Goal: Transaction & Acquisition: Purchase product/service

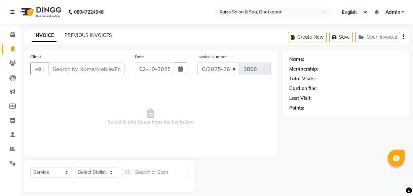
select select "service"
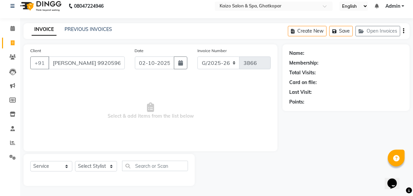
scroll to position [0, 23]
click at [54, 66] on input "[PERSON_NAME] 9920596264" at bounding box center [69, 62] width 42 height 13
type input "9920596264"
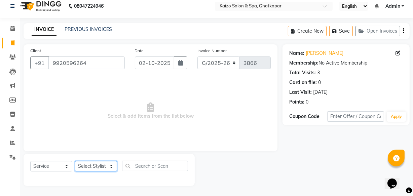
click at [85, 163] on select "Select Stylist [PERSON_NAME] ANJALI [PERSON_NAME] [PERSON_NAME] Front Desk [PER…" at bounding box center [96, 166] width 42 height 10
select select "79457"
click at [75, 161] on select "Select Stylist [PERSON_NAME] ANJALI [PERSON_NAME] [PERSON_NAME] Front Desk [PER…" at bounding box center [96, 166] width 42 height 10
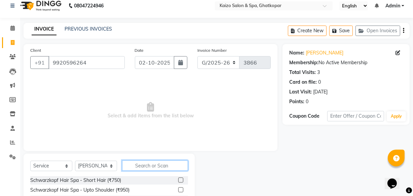
click at [141, 168] on input "text" at bounding box center [155, 165] width 66 height 10
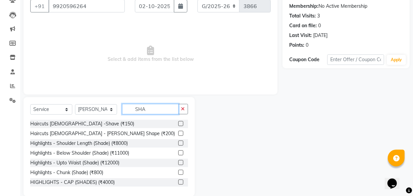
scroll to position [74, 0]
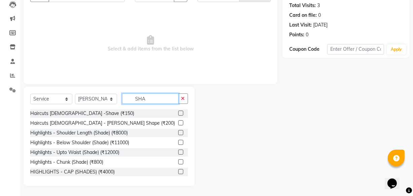
type input "SHA"
click at [178, 113] on label at bounding box center [180, 113] width 5 height 5
click at [178, 113] on input "checkbox" at bounding box center [180, 113] width 4 height 4
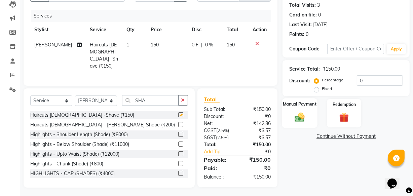
checkbox input "false"
click at [291, 113] on img at bounding box center [299, 116] width 16 height 11
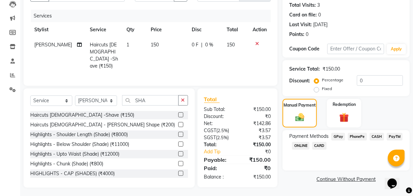
click at [352, 134] on span "PhonePe" at bounding box center [357, 137] width 19 height 8
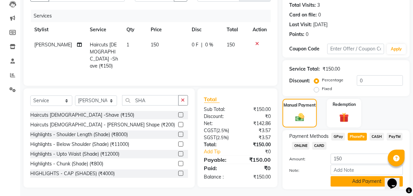
click at [360, 181] on button "Add Payment" at bounding box center [366, 181] width 72 height 10
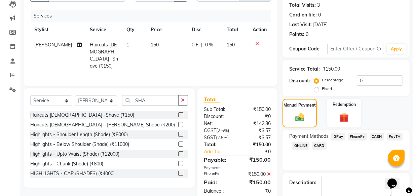
scroll to position [110, 0]
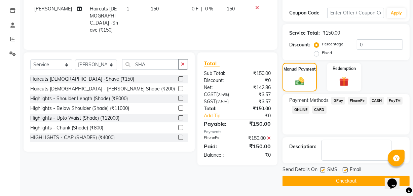
click at [346, 180] on button "Checkout" at bounding box center [345, 181] width 127 height 10
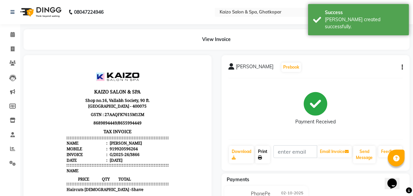
click at [265, 152] on link "Print" at bounding box center [262, 154] width 15 height 17
select select "service"
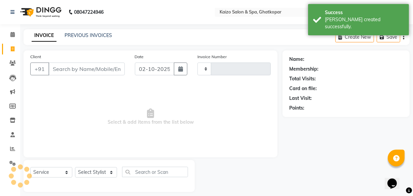
type input "3867"
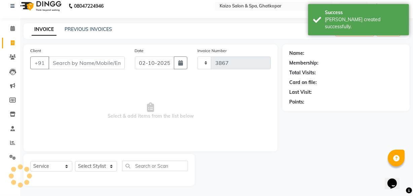
select select "3500"
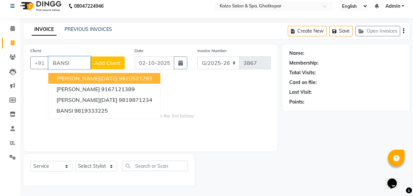
click at [119, 75] on ngb-highlight "9920521293" at bounding box center [136, 78] width 34 height 7
type input "9920521293"
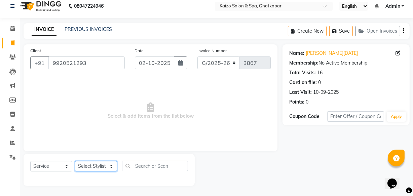
click at [97, 168] on select "Select Stylist [PERSON_NAME] ANJALI [PERSON_NAME] [PERSON_NAME] Front Desk [PER…" at bounding box center [96, 166] width 42 height 10
select select "8836"
click at [75, 161] on select "Select Stylist [PERSON_NAME] ANJALI [PERSON_NAME] [PERSON_NAME] Front Desk [PER…" at bounding box center [96, 166] width 42 height 10
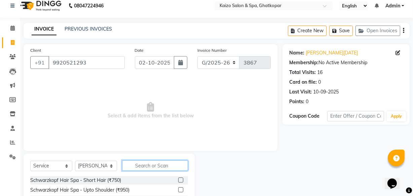
click at [156, 170] on input "text" at bounding box center [155, 165] width 66 height 10
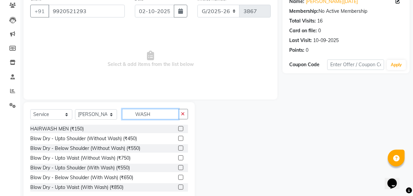
scroll to position [67, 0]
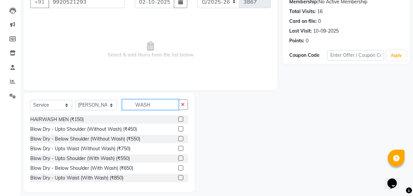
type input "WASH"
click at [178, 165] on label at bounding box center [180, 167] width 5 height 5
click at [178, 166] on input "checkbox" at bounding box center [180, 168] width 4 height 4
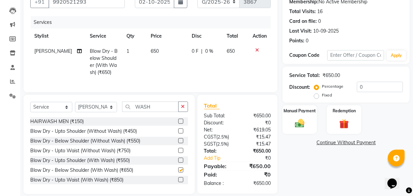
checkbox input "false"
click at [185, 110] on button "button" at bounding box center [183, 106] width 10 height 10
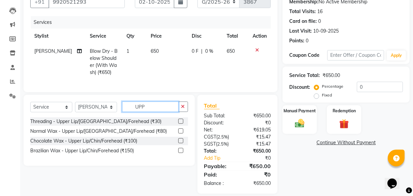
type input "UPP"
click at [178, 123] on label at bounding box center [180, 121] width 5 height 5
click at [178, 123] on input "checkbox" at bounding box center [180, 121] width 4 height 4
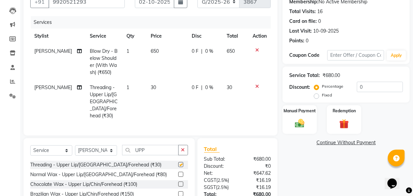
checkbox input "false"
click at [156, 53] on td "650" at bounding box center [167, 62] width 41 height 36
select select "8836"
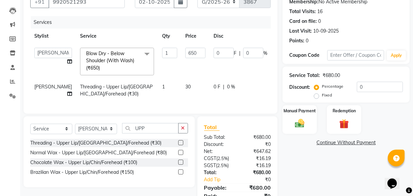
click at [162, 53] on input "1" at bounding box center [169, 53] width 15 height 10
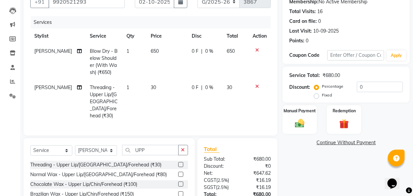
click at [172, 57] on td "650" at bounding box center [167, 62] width 41 height 36
select select "8836"
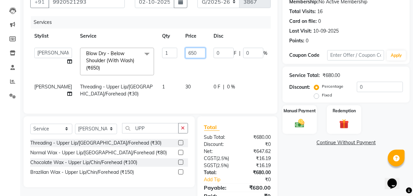
click at [185, 56] on input "650" at bounding box center [195, 53] width 20 height 10
type input "620"
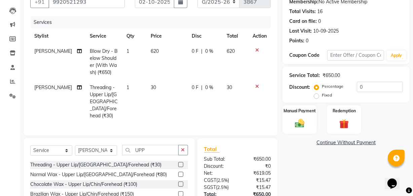
click at [179, 69] on td "620" at bounding box center [167, 62] width 41 height 36
select select "8836"
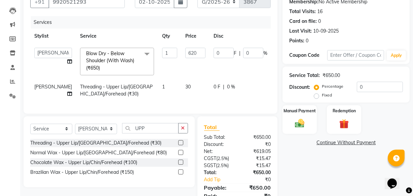
scroll to position [101, 0]
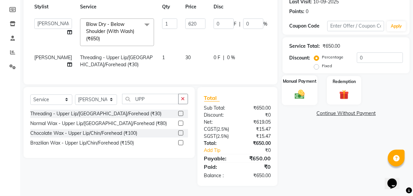
click at [302, 92] on img at bounding box center [299, 93] width 16 height 11
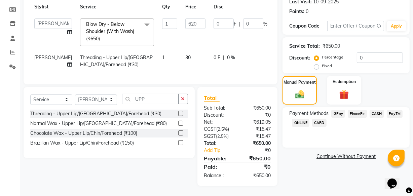
click at [355, 110] on span "PhonePe" at bounding box center [357, 114] width 19 height 8
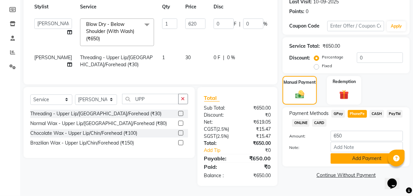
click at [355, 154] on button "Add Payment" at bounding box center [366, 158] width 72 height 10
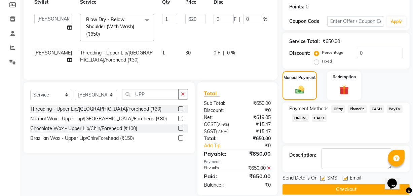
scroll to position [115, 0]
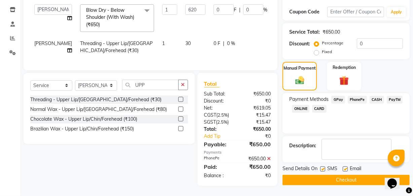
click at [324, 175] on button "Checkout" at bounding box center [345, 180] width 127 height 10
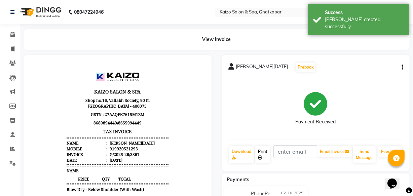
click at [256, 151] on link "Print" at bounding box center [262, 154] width 15 height 17
select select "service"
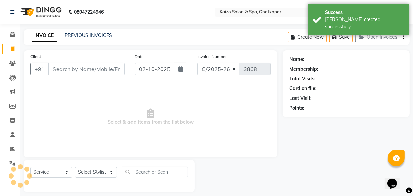
scroll to position [6, 0]
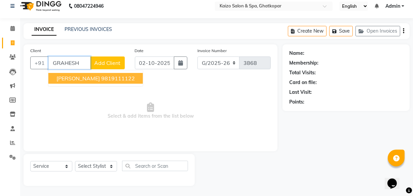
click at [71, 80] on span "[PERSON_NAME]" at bounding box center [77, 78] width 43 height 7
type input "9819111122"
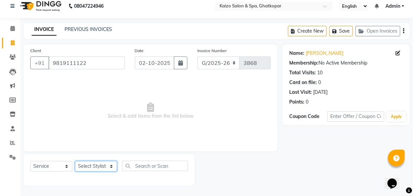
click at [83, 165] on select "Select Stylist [PERSON_NAME] ANJALI [PERSON_NAME] [PERSON_NAME] Front Desk [PER…" at bounding box center [96, 166] width 42 height 10
select select "79457"
click at [75, 161] on select "Select Stylist [PERSON_NAME] ANJALI [PERSON_NAME] [PERSON_NAME] Front Desk [PER…" at bounding box center [96, 166] width 42 height 10
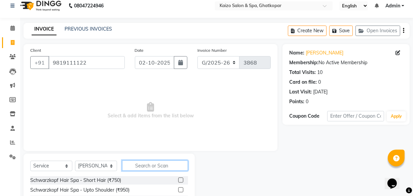
click at [153, 165] on input "text" at bounding box center [155, 165] width 66 height 10
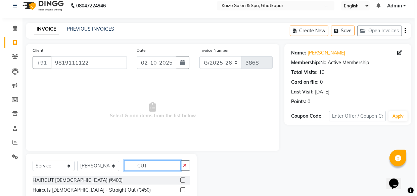
scroll to position [67, 0]
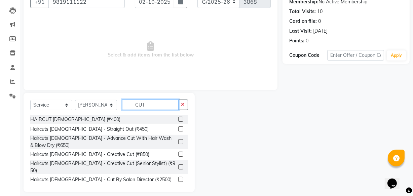
type input "CUT"
click at [178, 117] on label at bounding box center [180, 119] width 5 height 5
click at [178, 117] on input "checkbox" at bounding box center [180, 119] width 4 height 4
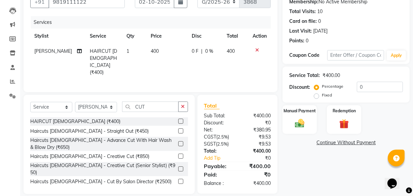
click at [178, 119] on label at bounding box center [180, 121] width 5 height 5
click at [178, 119] on input "checkbox" at bounding box center [180, 121] width 4 height 4
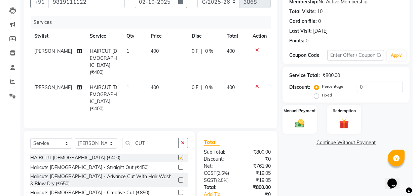
checkbox input "false"
click at [224, 191] on link "Add Tip" at bounding box center [221, 194] width 45 height 7
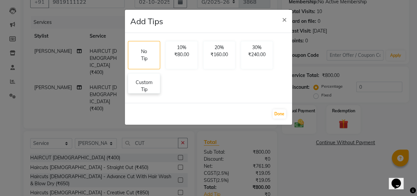
click at [149, 84] on p "Custom Tip" at bounding box center [144, 86] width 24 height 14
select select "79457"
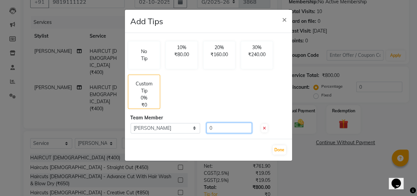
click at [219, 125] on input "0" at bounding box center [229, 128] width 45 height 10
type input "200"
click at [280, 150] on button "Done" at bounding box center [279, 149] width 13 height 9
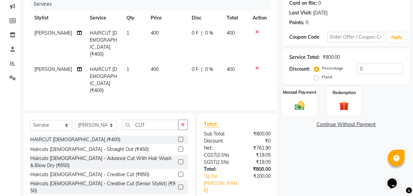
scroll to position [88, 0]
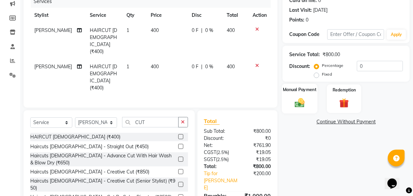
click at [307, 100] on img at bounding box center [299, 102] width 16 height 11
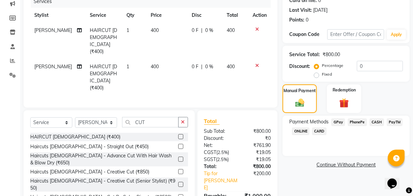
click at [360, 123] on span "PhonePe" at bounding box center [357, 122] width 19 height 8
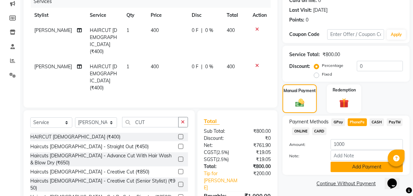
click at [350, 168] on button "Add Payment" at bounding box center [366, 167] width 72 height 10
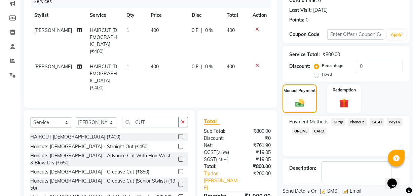
scroll to position [110, 0]
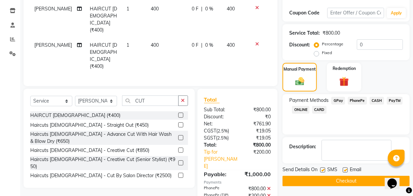
drag, startPoint x: 322, startPoint y: 170, endPoint x: 325, endPoint y: 177, distance: 8.4
click at [322, 170] on label at bounding box center [322, 169] width 5 height 5
click at [322, 170] on input "checkbox" at bounding box center [322, 170] width 4 height 4
checkbox input "false"
click at [329, 181] on button "Checkout" at bounding box center [345, 181] width 127 height 10
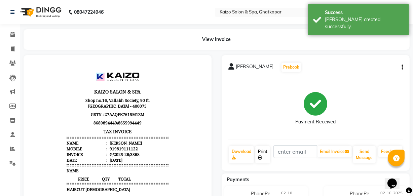
click at [265, 155] on link "Print" at bounding box center [262, 154] width 15 height 17
select select "service"
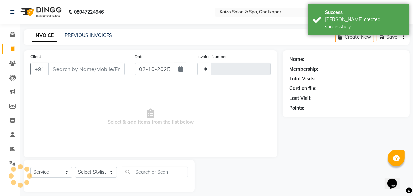
type input "3869"
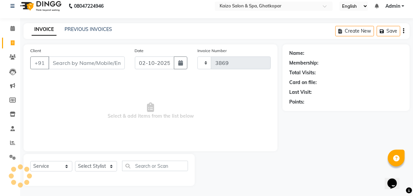
select select "3500"
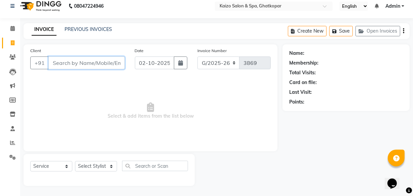
paste input "[PERSON_NAME] 9326200593"
click at [54, 65] on input "[PERSON_NAME] 9326200593" at bounding box center [69, 62] width 42 height 13
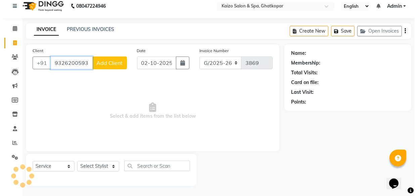
scroll to position [0, 0]
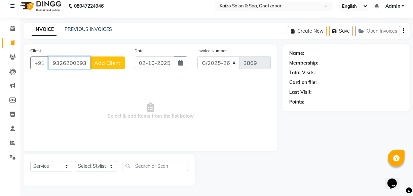
type input "9326200593"
click at [103, 63] on span "Add Client" at bounding box center [107, 62] width 27 height 7
select select "22"
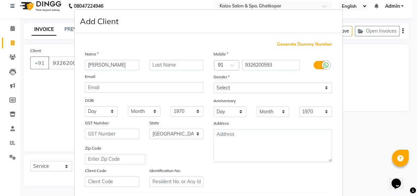
type input "[PERSON_NAME]"
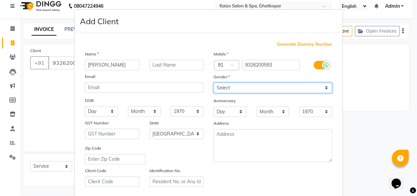
click at [264, 84] on select "Select [DEMOGRAPHIC_DATA] [DEMOGRAPHIC_DATA] Other Prefer Not To Say" at bounding box center [273, 88] width 119 height 10
click at [214, 83] on select "Select [DEMOGRAPHIC_DATA] [DEMOGRAPHIC_DATA] Other Prefer Not To Say" at bounding box center [273, 88] width 119 height 10
drag, startPoint x: 250, startPoint y: 85, endPoint x: 246, endPoint y: 91, distance: 6.7
click at [250, 85] on select "Select [DEMOGRAPHIC_DATA] [DEMOGRAPHIC_DATA] Other Prefer Not To Say" at bounding box center [273, 88] width 119 height 10
select select "[DEMOGRAPHIC_DATA]"
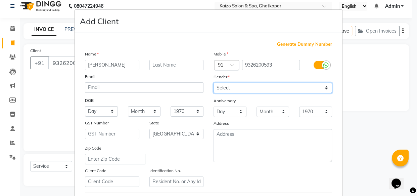
click at [214, 83] on select "Select [DEMOGRAPHIC_DATA] [DEMOGRAPHIC_DATA] Other Prefer Not To Say" at bounding box center [273, 88] width 119 height 10
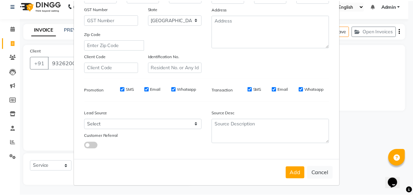
scroll to position [116, 0]
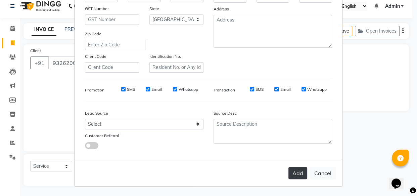
click at [296, 173] on button "Add" at bounding box center [298, 173] width 19 height 12
select select
select select "null"
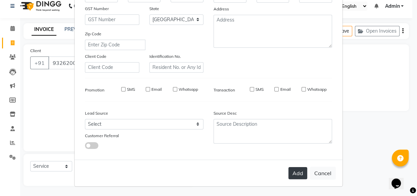
select select
checkbox input "false"
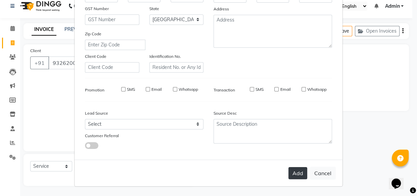
checkbox input "false"
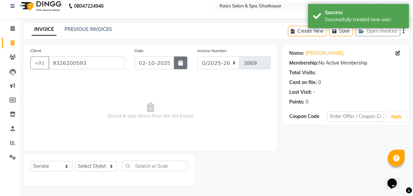
click at [181, 59] on button "button" at bounding box center [180, 62] width 13 height 13
select select "10"
select select "2025"
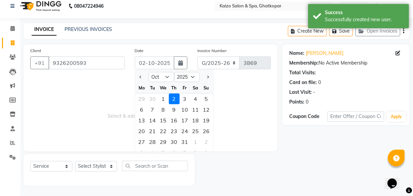
click at [102, 135] on span "Select & add items from the list below" at bounding box center [150, 110] width 240 height 67
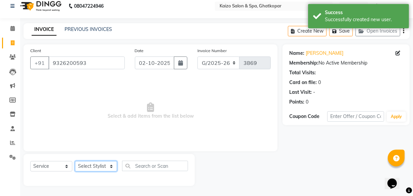
click at [89, 167] on select "Select Stylist [PERSON_NAME] ANJALI [PERSON_NAME] [PERSON_NAME] Front Desk [PER…" at bounding box center [96, 166] width 42 height 10
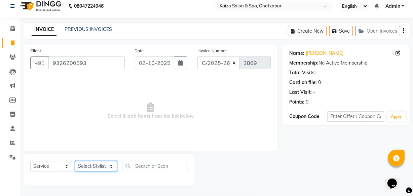
select select "43012"
click at [75, 161] on select "Select Stylist [PERSON_NAME] ANJALI [PERSON_NAME] [PERSON_NAME] Front Desk [PER…" at bounding box center [96, 166] width 42 height 10
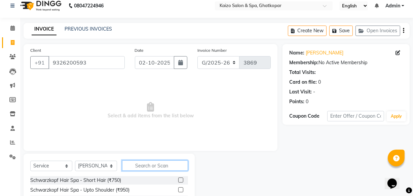
click at [151, 170] on input "text" at bounding box center [155, 165] width 66 height 10
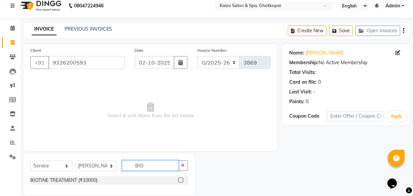
scroll to position [16, 0]
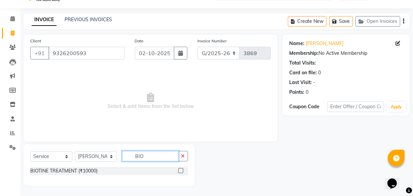
type input "BIO"
click at [181, 170] on label at bounding box center [180, 170] width 5 height 5
click at [181, 170] on input "checkbox" at bounding box center [180, 171] width 4 height 4
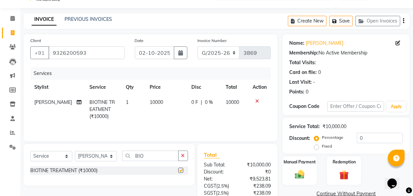
checkbox input "false"
click at [185, 156] on button "button" at bounding box center [183, 156] width 10 height 10
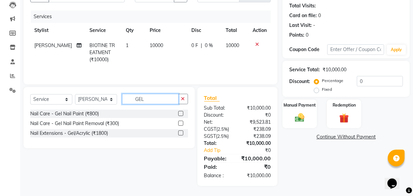
scroll to position [73, 0]
type input "GEL"
click at [181, 111] on label at bounding box center [180, 113] width 5 height 5
click at [181, 112] on input "checkbox" at bounding box center [180, 114] width 4 height 4
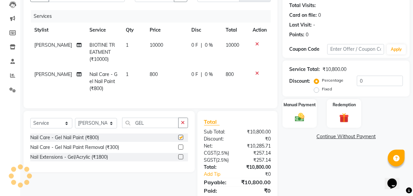
checkbox input "false"
click at [183, 124] on button "button" at bounding box center [183, 123] width 10 height 10
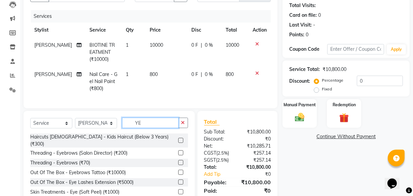
type input "YE"
click at [178, 161] on label at bounding box center [180, 162] width 5 height 5
click at [178, 161] on input "checkbox" at bounding box center [180, 163] width 4 height 4
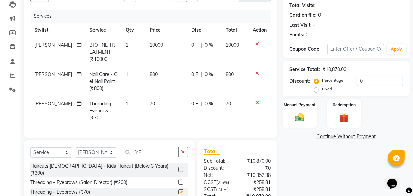
checkbox input "false"
click at [158, 53] on td "10000" at bounding box center [167, 52] width 42 height 29
select select "43012"
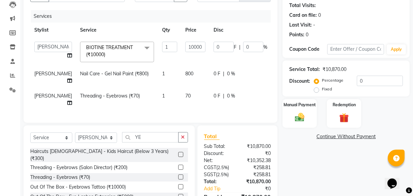
click at [181, 53] on td "10000" at bounding box center [195, 52] width 28 height 29
click at [185, 47] on input "10000" at bounding box center [195, 47] width 20 height 10
click at [185, 50] on input "10000" at bounding box center [195, 47] width 20 height 10
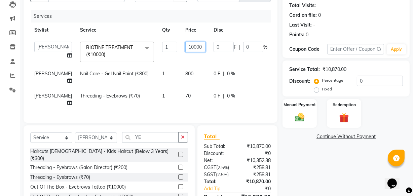
click at [185, 50] on input "10000" at bounding box center [195, 47] width 20 height 10
type input "8000"
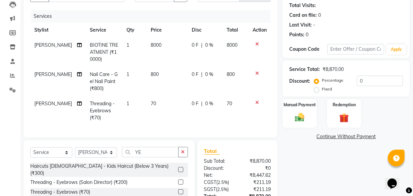
click at [174, 55] on td "8000" at bounding box center [167, 52] width 41 height 29
select select "43012"
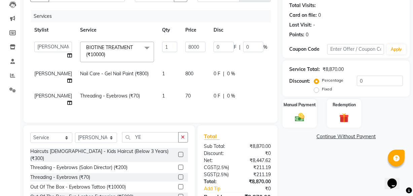
click at [181, 78] on td "800" at bounding box center [195, 77] width 28 height 22
select select "43012"
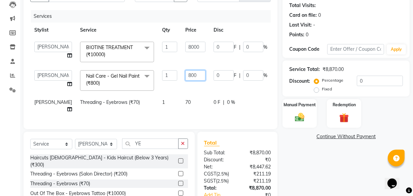
click at [185, 76] on input "800" at bounding box center [195, 75] width 20 height 10
type input "400"
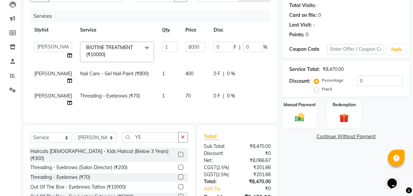
click at [177, 93] on tbody "[PERSON_NAME] ANJALI [PERSON_NAME] [PERSON_NAME] Front Desk [PERSON_NAME] IFTES…" at bounding box center [171, 74] width 283 height 73
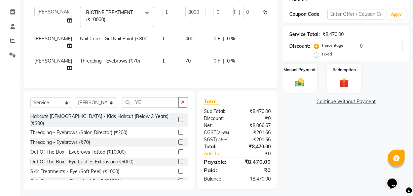
scroll to position [117, 0]
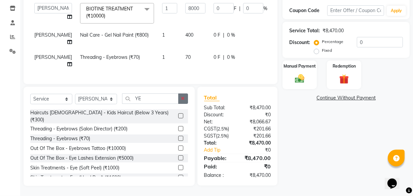
click at [180, 98] on button "button" at bounding box center [183, 98] width 10 height 10
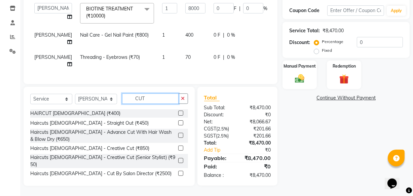
type input "CUT"
click at [178, 146] on label at bounding box center [180, 148] width 5 height 5
click at [178, 146] on input "checkbox" at bounding box center [180, 148] width 4 height 4
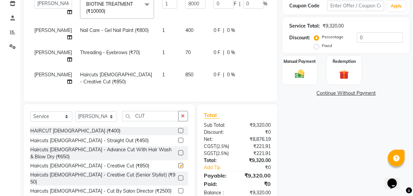
checkbox input "false"
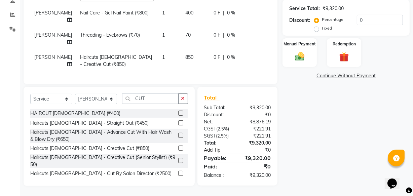
click at [207, 149] on link "Add Tip" at bounding box center [221, 150] width 45 height 7
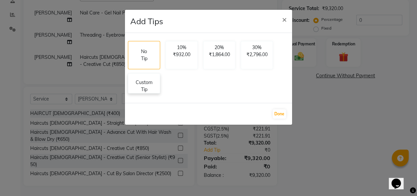
click at [142, 82] on p "Custom Tip" at bounding box center [144, 86] width 24 height 14
select select "43012"
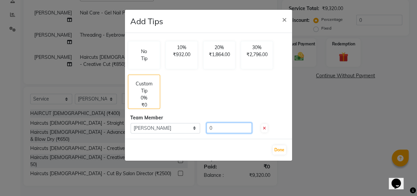
click at [216, 124] on input "0" at bounding box center [229, 128] width 45 height 10
type input "180"
click at [278, 148] on button "Done" at bounding box center [279, 149] width 13 height 9
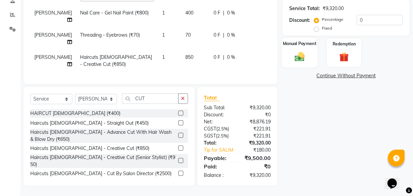
click at [303, 51] on img at bounding box center [299, 56] width 16 height 11
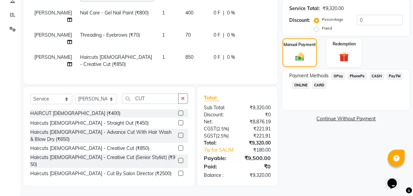
click at [321, 81] on span "CARD" at bounding box center [319, 85] width 14 height 8
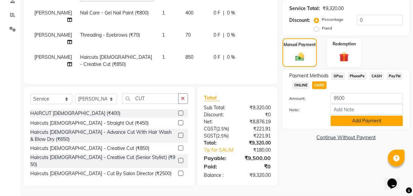
click at [374, 117] on button "Add Payment" at bounding box center [366, 121] width 72 height 10
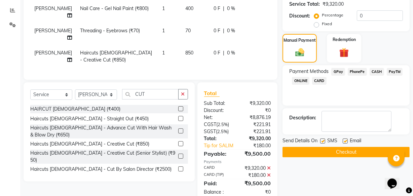
click at [322, 148] on button "Checkout" at bounding box center [345, 152] width 127 height 10
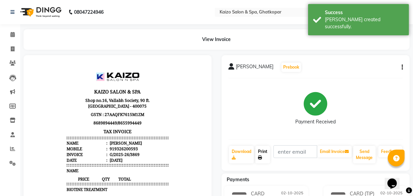
click at [265, 155] on link "Print" at bounding box center [262, 154] width 15 height 17
select select "service"
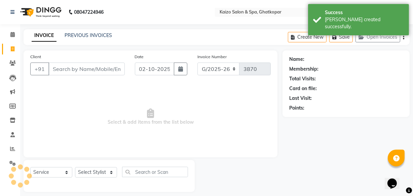
scroll to position [6, 0]
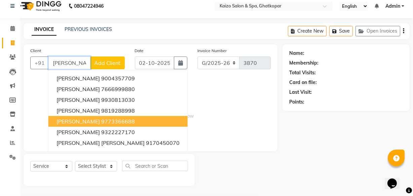
click at [71, 121] on span "[PERSON_NAME]" at bounding box center [77, 121] width 43 height 7
type input "9773366688"
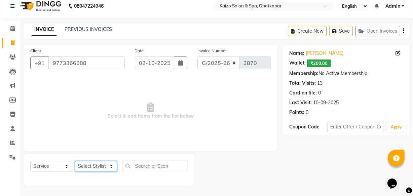
click at [93, 169] on select "Select Stylist [PERSON_NAME] ANJALI [PERSON_NAME] [PERSON_NAME] Front Desk [PER…" at bounding box center [96, 166] width 42 height 10
click at [97, 166] on select "Select Stylist [PERSON_NAME] ANJALI [PERSON_NAME] [PERSON_NAME] Front Desk [PER…" at bounding box center [96, 166] width 42 height 10
select select "43012"
click at [75, 161] on select "Select Stylist [PERSON_NAME] ANJALI [PERSON_NAME] [PERSON_NAME] Front Desk [PER…" at bounding box center [96, 166] width 42 height 10
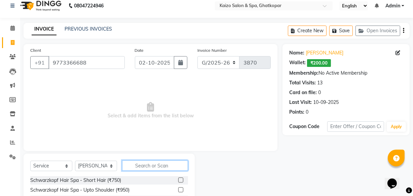
click at [158, 166] on input "text" at bounding box center [155, 165] width 66 height 10
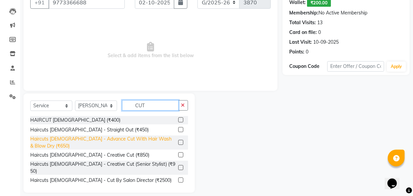
scroll to position [74, 0]
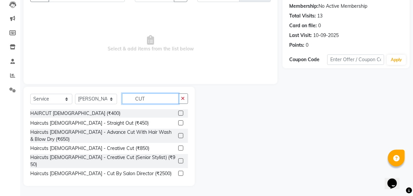
type input "CUT"
click at [178, 113] on label at bounding box center [180, 113] width 5 height 5
click at [178, 113] on input "checkbox" at bounding box center [180, 113] width 4 height 4
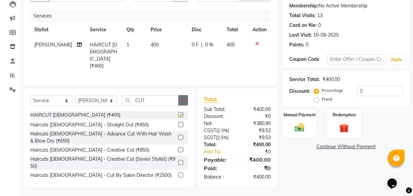
checkbox input "false"
click at [183, 98] on icon "button" at bounding box center [183, 100] width 4 height 5
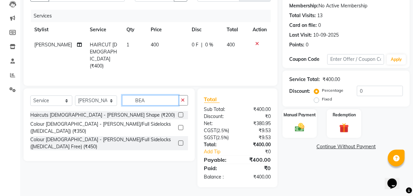
scroll to position [73, 0]
type input "BEAR"
click at [181, 113] on label at bounding box center [180, 115] width 5 height 5
click at [181, 113] on input "checkbox" at bounding box center [180, 115] width 4 height 4
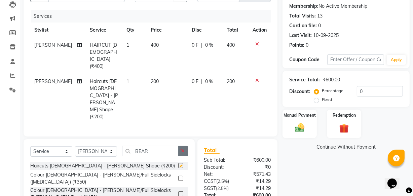
checkbox input "false"
click at [184, 149] on icon "button" at bounding box center [183, 151] width 4 height 5
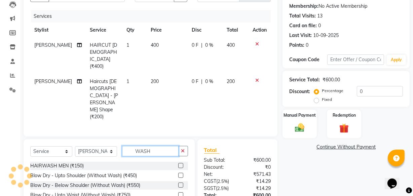
type input "WASH"
click at [178, 163] on label at bounding box center [180, 165] width 5 height 5
click at [178, 164] on input "checkbox" at bounding box center [180, 166] width 4 height 4
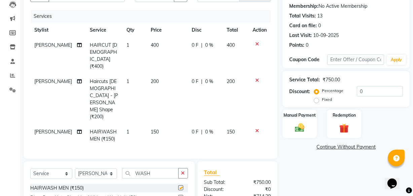
checkbox input "false"
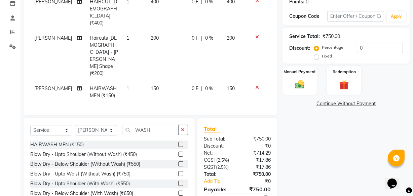
scroll to position [117, 0]
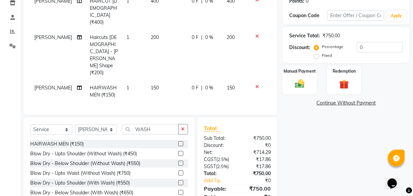
click at [158, 80] on td "150" at bounding box center [167, 91] width 41 height 22
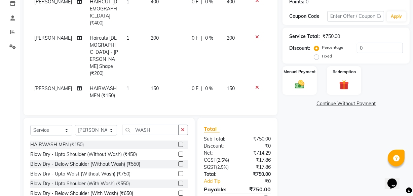
select select "43012"
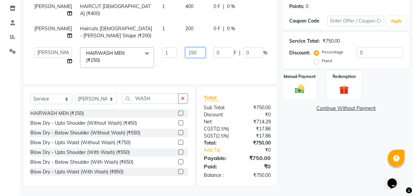
click at [185, 49] on input "150" at bounding box center [195, 52] width 20 height 10
type input "100"
click at [181, 58] on td "100" at bounding box center [195, 57] width 28 height 29
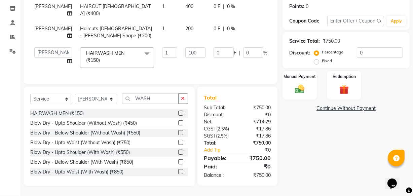
select select "43012"
click at [212, 152] on link "Add Tip" at bounding box center [221, 150] width 45 height 7
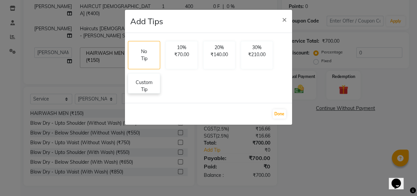
click at [149, 86] on p "Custom Tip" at bounding box center [144, 86] width 24 height 14
select select "43012"
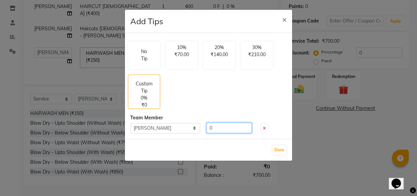
click at [224, 124] on input "0" at bounding box center [229, 128] width 45 height 10
type input "150"
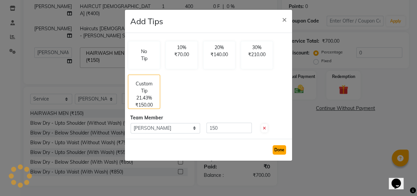
click at [280, 147] on button "Done" at bounding box center [279, 149] width 13 height 9
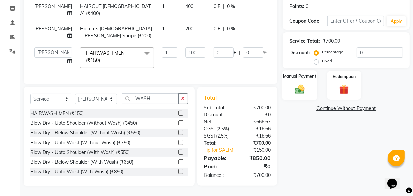
click at [302, 85] on img at bounding box center [299, 88] width 16 height 11
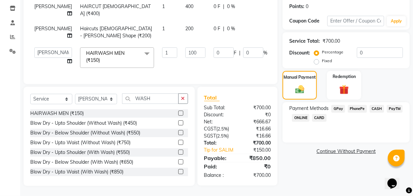
click at [354, 105] on span "PhonePe" at bounding box center [357, 109] width 19 height 8
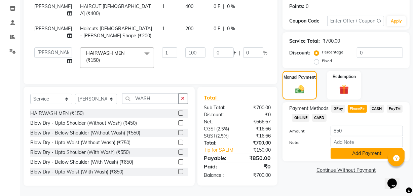
click at [363, 148] on button "Add Payment" at bounding box center [366, 153] width 72 height 10
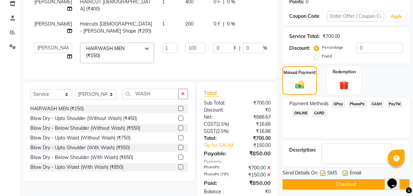
scroll to position [137, 0]
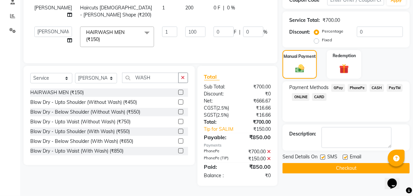
click at [334, 164] on button "Checkout" at bounding box center [345, 168] width 127 height 10
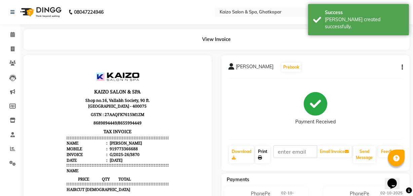
click at [262, 153] on link "Print" at bounding box center [262, 154] width 15 height 17
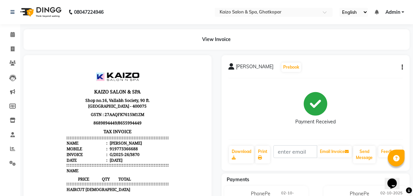
select select "service"
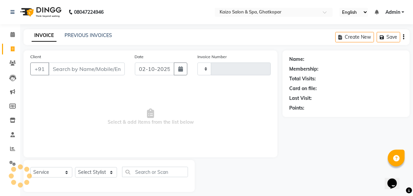
type input "3871"
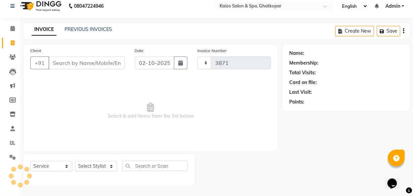
select select "3500"
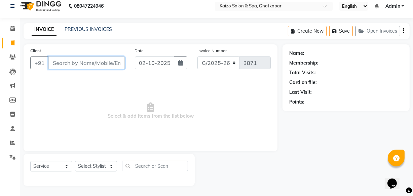
paste input "[PERSON_NAME] 7021294918"
click at [54, 64] on input "[PERSON_NAME] 7021294918" at bounding box center [69, 62] width 42 height 13
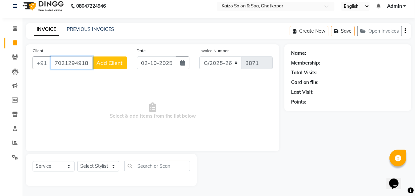
scroll to position [0, 0]
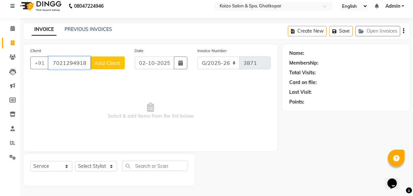
type input "7021294918"
click at [114, 60] on span "Add Client" at bounding box center [107, 62] width 27 height 7
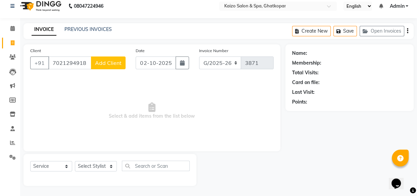
select select "22"
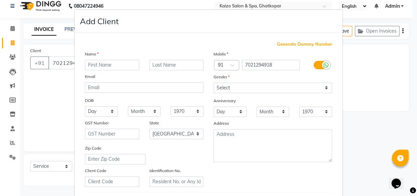
click at [324, 63] on icon at bounding box center [326, 65] width 5 height 6
click at [0, 0] on input "checkbox" at bounding box center [0, 0] width 0 height 0
click at [317, 64] on icon at bounding box center [317, 65] width 5 height 6
click at [0, 0] on input "checkbox" at bounding box center [0, 0] width 0 height 0
click at [112, 65] on input "text" at bounding box center [112, 65] width 54 height 10
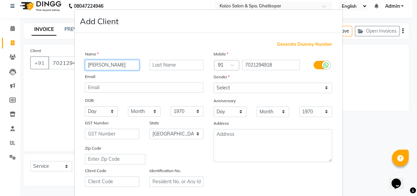
type input "[PERSON_NAME]"
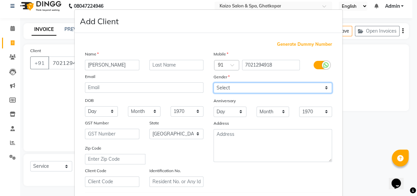
click at [248, 86] on select "Select [DEMOGRAPHIC_DATA] [DEMOGRAPHIC_DATA] Other Prefer Not To Say" at bounding box center [273, 88] width 119 height 10
select select "[DEMOGRAPHIC_DATA]"
click at [214, 83] on select "Select [DEMOGRAPHIC_DATA] [DEMOGRAPHIC_DATA] Other Prefer Not To Say" at bounding box center [273, 88] width 119 height 10
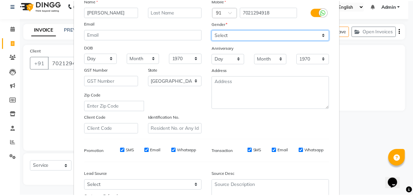
scroll to position [116, 0]
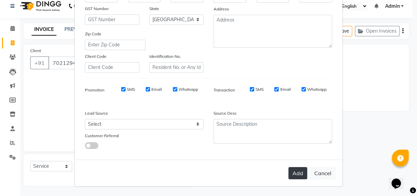
click at [292, 175] on button "Add" at bounding box center [298, 173] width 19 height 12
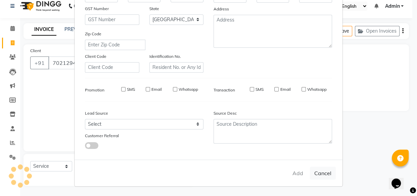
select select
select select "null"
select select
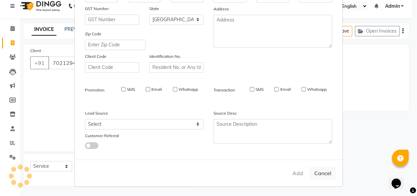
select select
checkbox input "false"
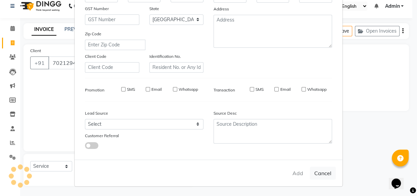
checkbox input "false"
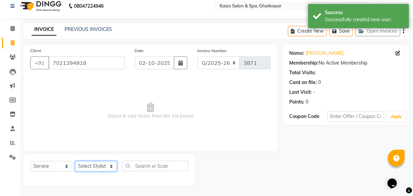
click at [90, 166] on select "Select Stylist [PERSON_NAME] ANJALI [PERSON_NAME] [PERSON_NAME] Front Desk [PER…" at bounding box center [96, 166] width 42 height 10
select select "43012"
click at [75, 161] on select "Select Stylist [PERSON_NAME] ANJALI [PERSON_NAME] [PERSON_NAME] Front Desk [PER…" at bounding box center [96, 166] width 42 height 10
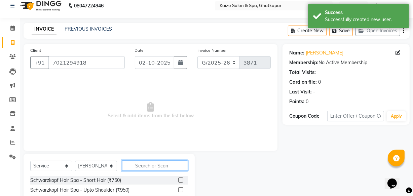
click at [133, 165] on input "text" at bounding box center [155, 165] width 66 height 10
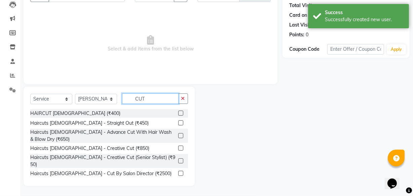
type input "CUT"
drag, startPoint x: 177, startPoint y: 146, endPoint x: 178, endPoint y: 130, distance: 15.5
click at [178, 146] on label at bounding box center [180, 148] width 5 height 5
click at [178, 146] on input "checkbox" at bounding box center [180, 148] width 4 height 4
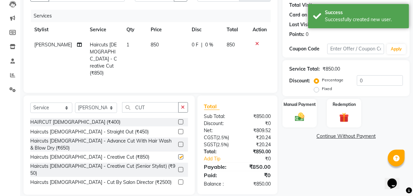
checkbox input "false"
click at [153, 45] on td "850" at bounding box center [167, 58] width 41 height 43
select select "43012"
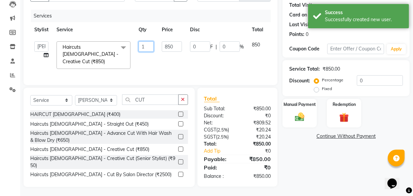
click at [153, 45] on input "1" at bounding box center [145, 46] width 15 height 10
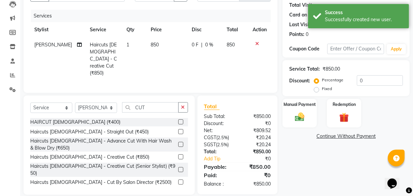
click at [166, 47] on td "850" at bounding box center [167, 58] width 41 height 43
select select "43012"
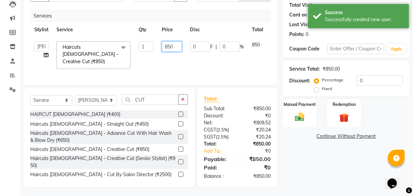
click at [168, 49] on input "850" at bounding box center [172, 46] width 20 height 10
type input "900"
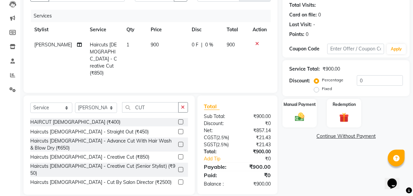
click at [184, 60] on tr "SALIM Haircuts [DEMOGRAPHIC_DATA] - Creative Cut (₹850) 1 900 0 F | 0 % 900" at bounding box center [150, 58] width 240 height 43
click at [295, 114] on img at bounding box center [299, 116] width 16 height 11
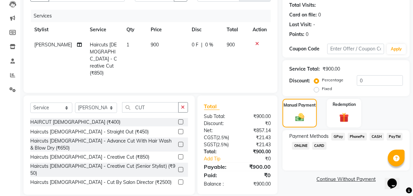
click at [361, 136] on span "PhonePe" at bounding box center [357, 137] width 19 height 8
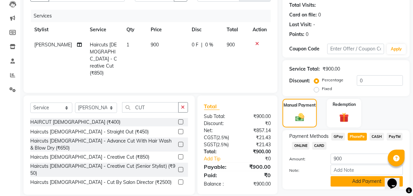
click at [355, 178] on button "Add Payment" at bounding box center [366, 181] width 72 height 10
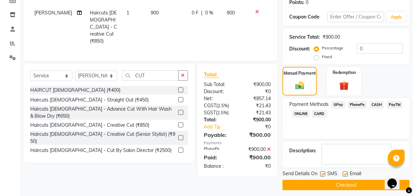
scroll to position [110, 0]
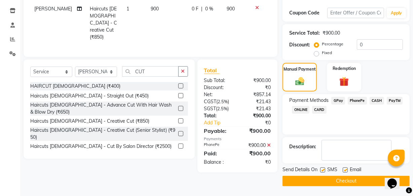
click at [331, 178] on button "Checkout" at bounding box center [345, 181] width 127 height 10
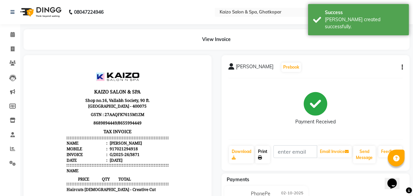
click at [260, 151] on link "Print" at bounding box center [262, 154] width 15 height 17
select select "service"
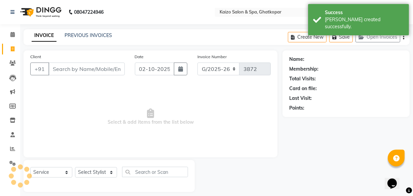
scroll to position [6, 0]
